Goal: Information Seeking & Learning: Learn about a topic

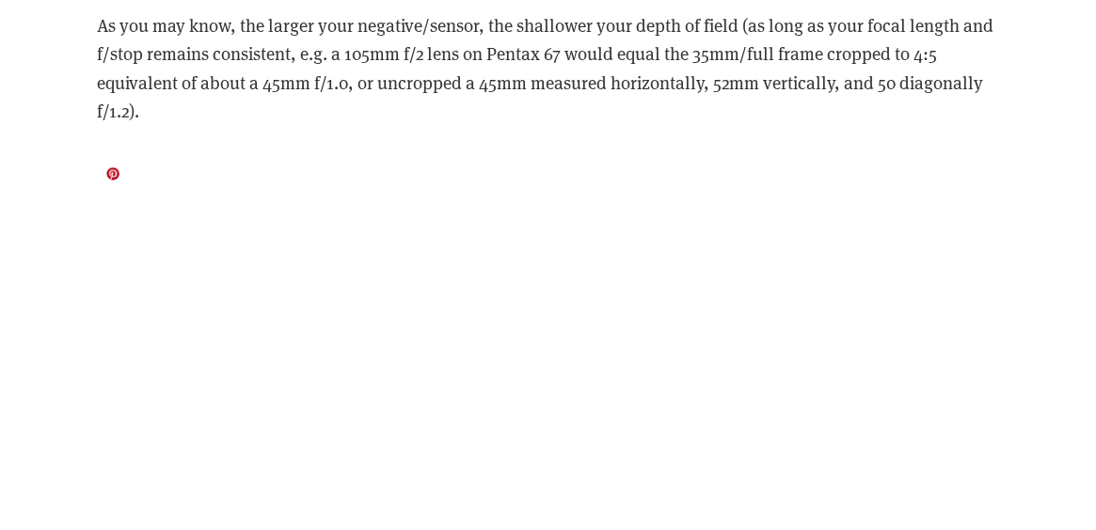
scroll to position [9216, 0]
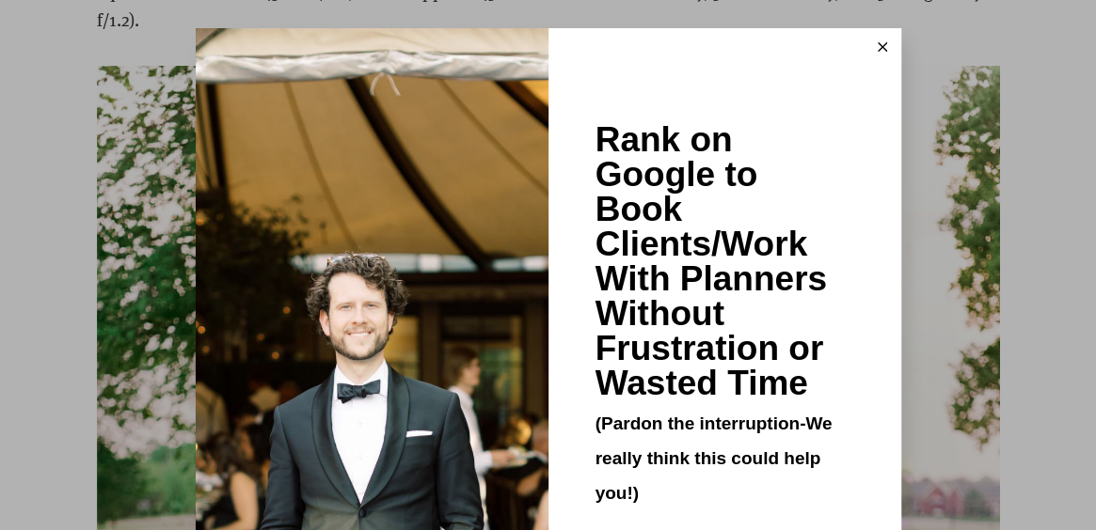
click at [878, 42] on icon at bounding box center [881, 46] width 9 height 9
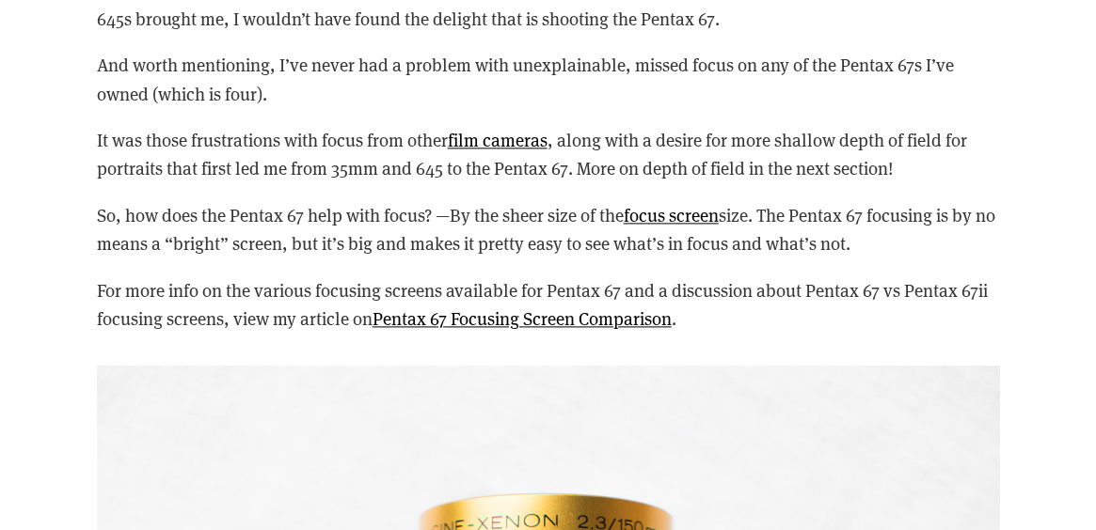
scroll to position [7618, 0]
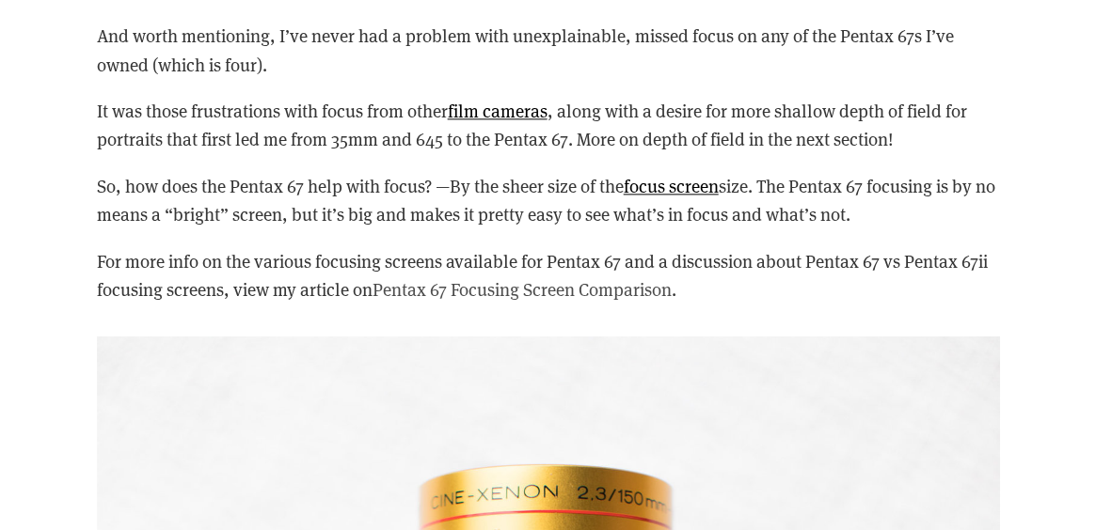
click at [504, 292] on link "Pentax 67 Focusing Screen Comparison" at bounding box center [521, 289] width 299 height 24
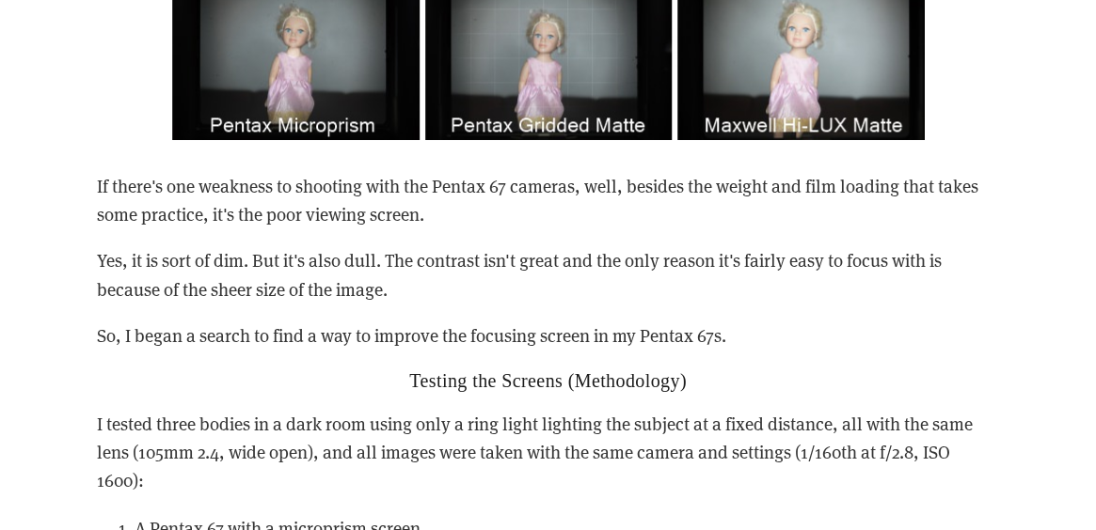
scroll to position [1317, 0]
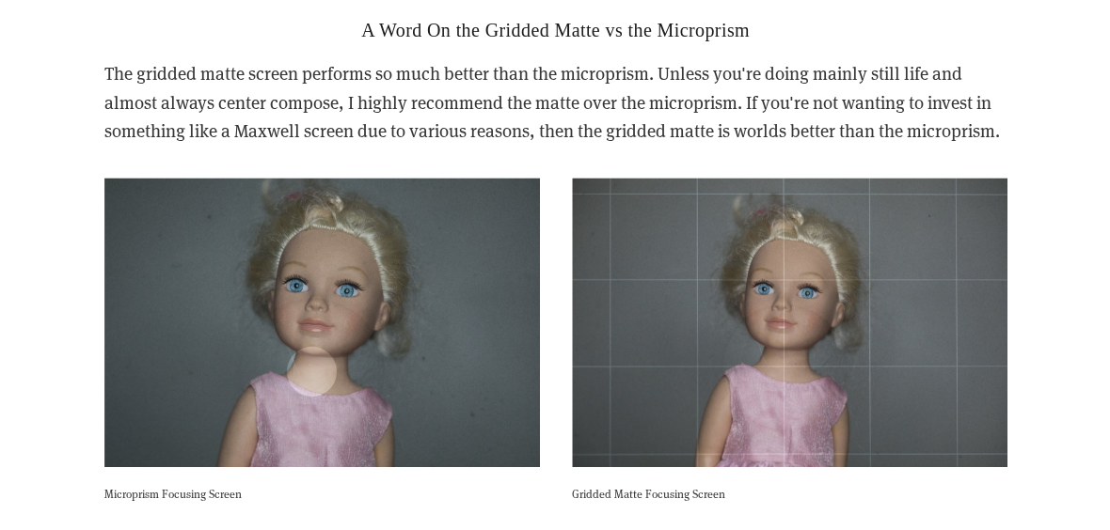
scroll to position [4044, 0]
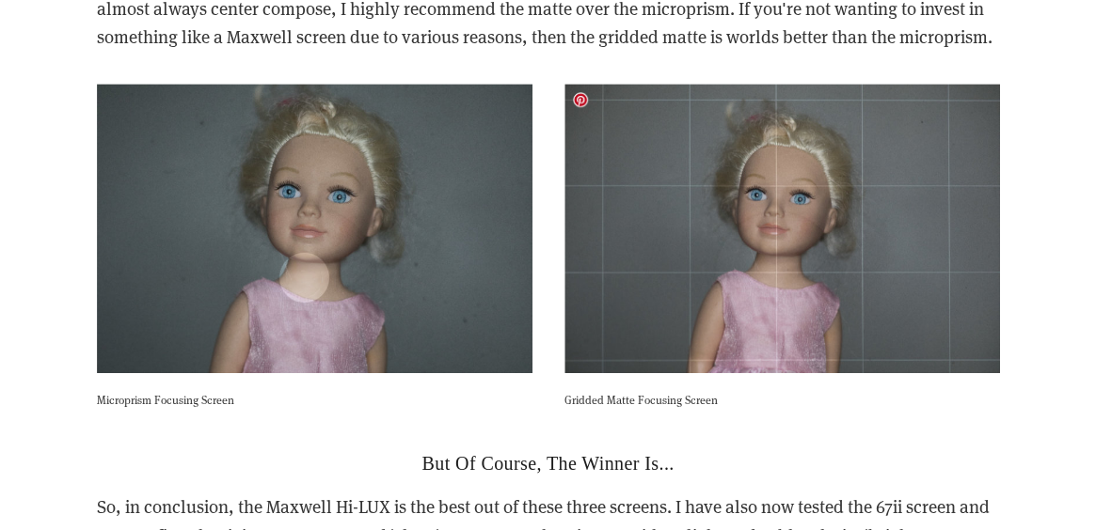
click at [767, 191] on img at bounding box center [781, 229] width 435 height 291
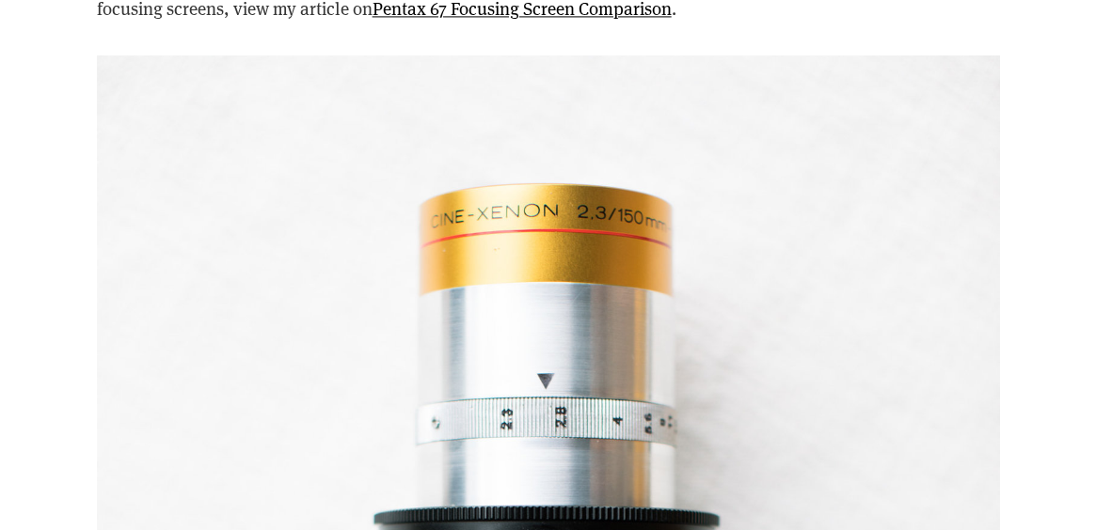
scroll to position [7900, 0]
